Goal: Check status: Check status

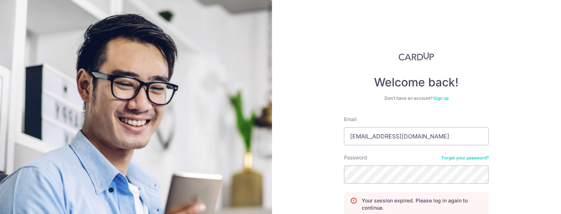
type input "[EMAIL_ADDRESS][DOMAIN_NAME]"
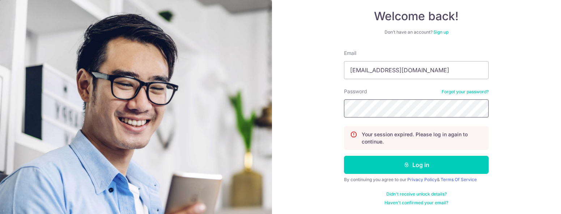
scroll to position [67, 0]
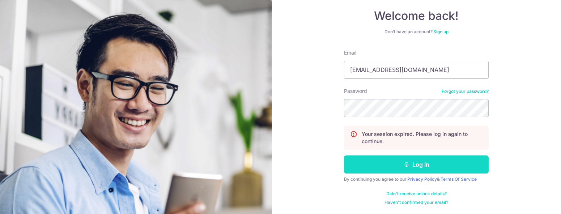
click at [385, 166] on button "Log in" at bounding box center [416, 164] width 145 height 18
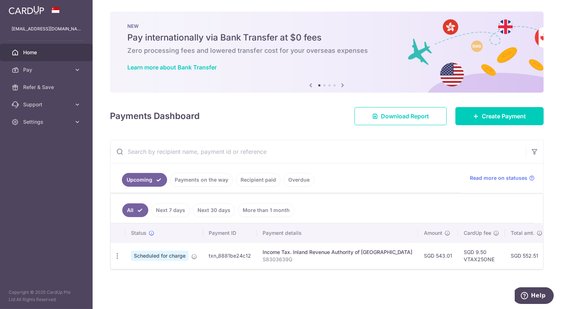
click at [181, 210] on link "Next 7 days" at bounding box center [170, 210] width 39 height 14
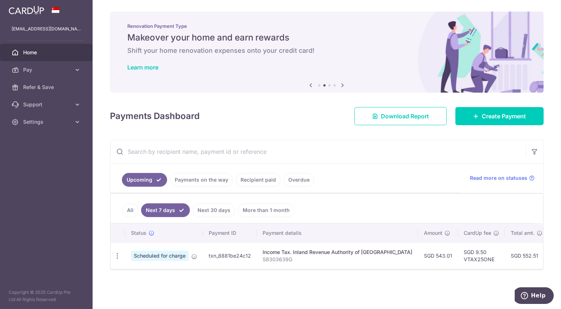
click at [131, 213] on link "All" at bounding box center [130, 210] width 16 height 14
click at [195, 181] on link "Payments on the way" at bounding box center [201, 180] width 63 height 14
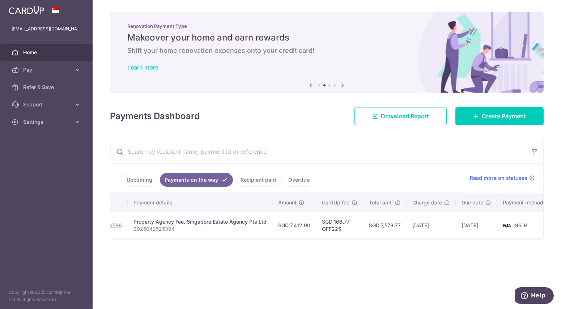
scroll to position [0, 124]
